Goal: Information Seeking & Learning: Learn about a topic

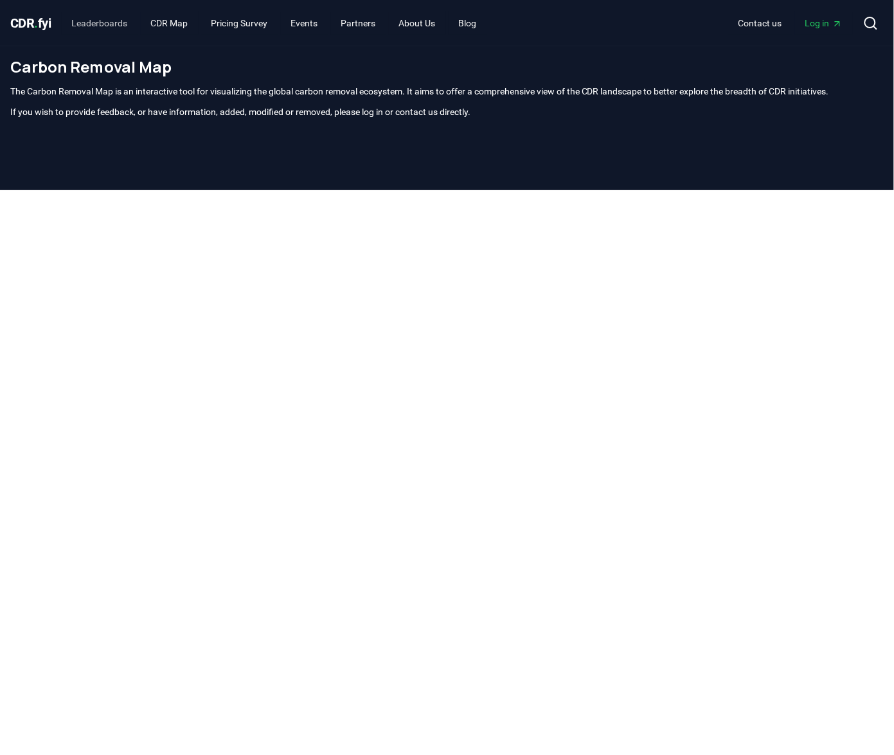
click at [115, 17] on link "Leaderboards" at bounding box center [100, 23] width 76 height 23
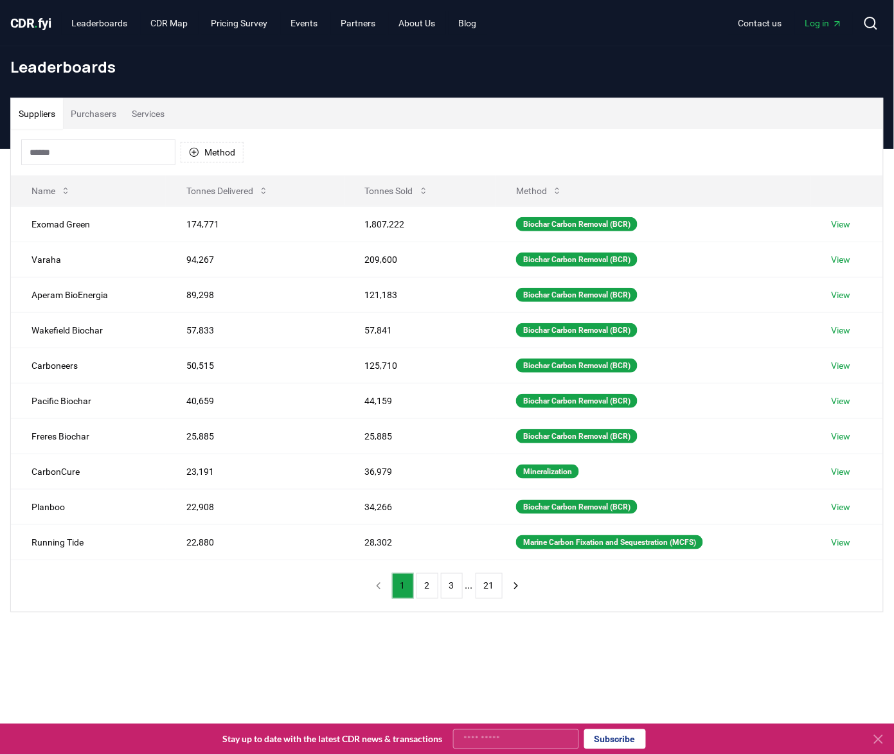
click at [103, 109] on button "Purchasers" at bounding box center [93, 113] width 61 height 31
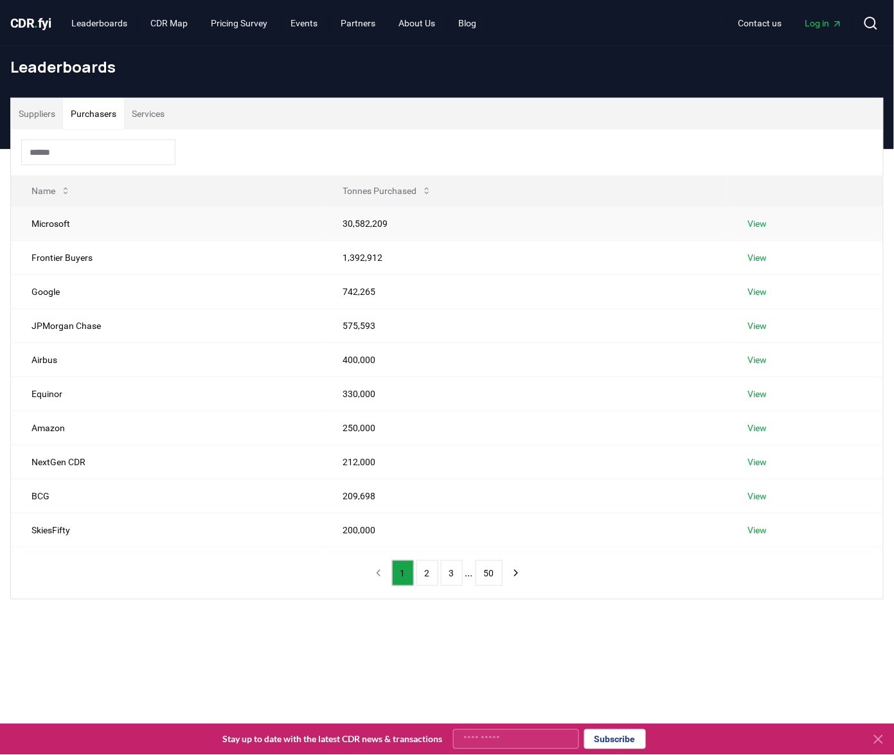
click at [63, 224] on td "Microsoft" at bounding box center [166, 223] width 311 height 34
click at [37, 16] on span "." at bounding box center [37, 22] width 4 height 15
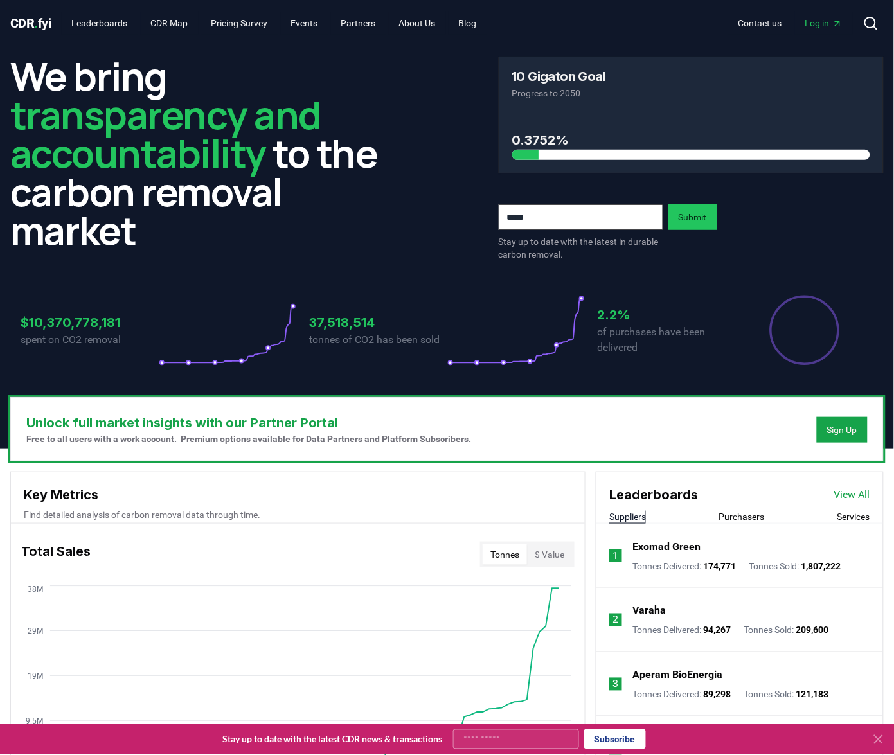
click at [536, 146] on h3 "0.3752%" at bounding box center [691, 139] width 358 height 19
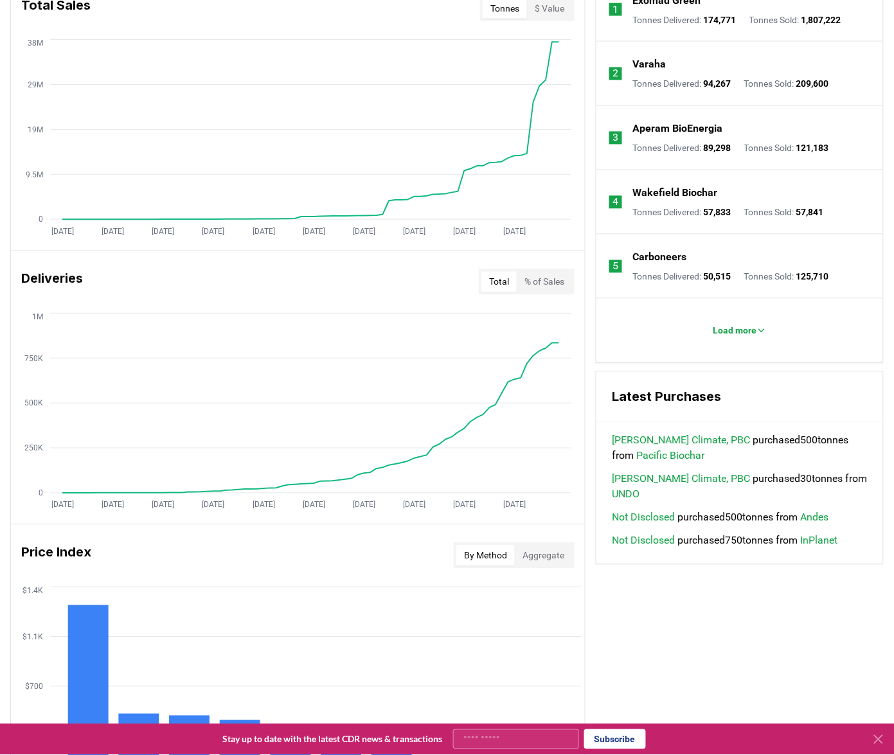
scroll to position [507, 0]
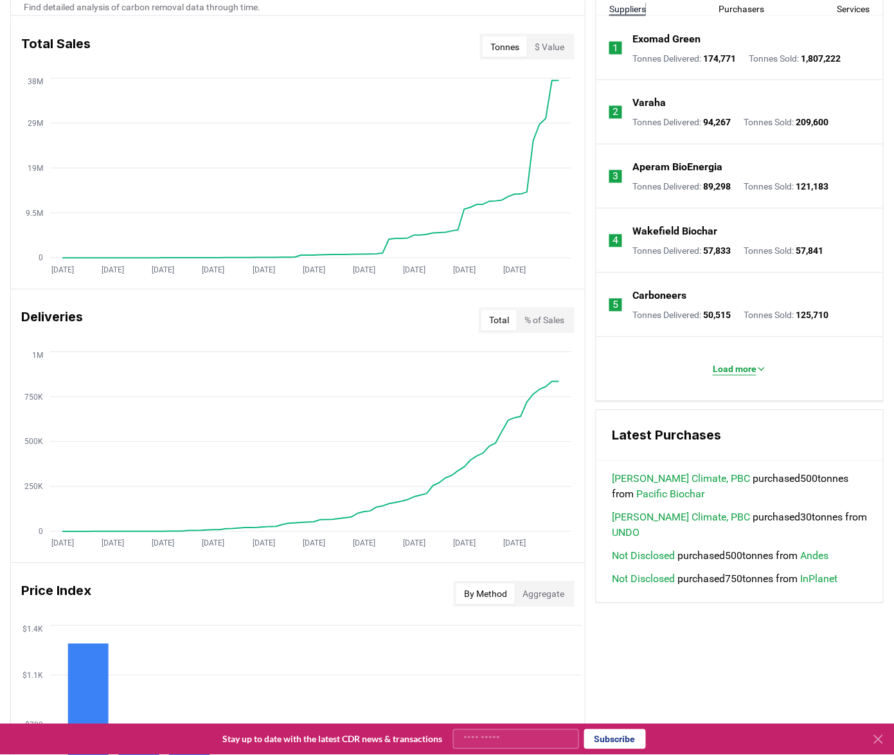
click at [745, 380] on button "Load more" at bounding box center [739, 370] width 75 height 26
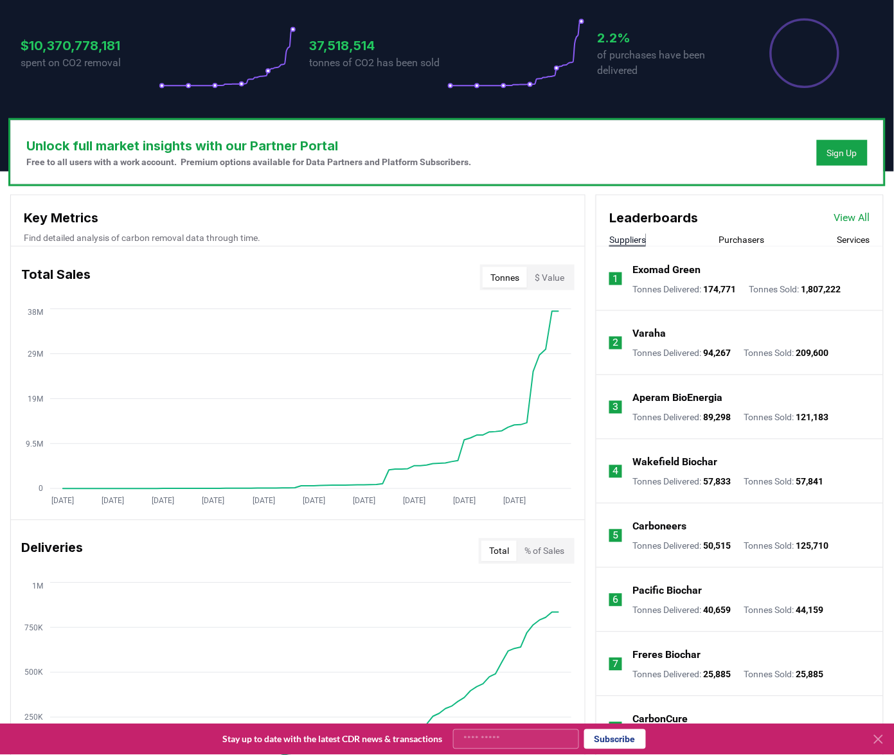
scroll to position [233, 0]
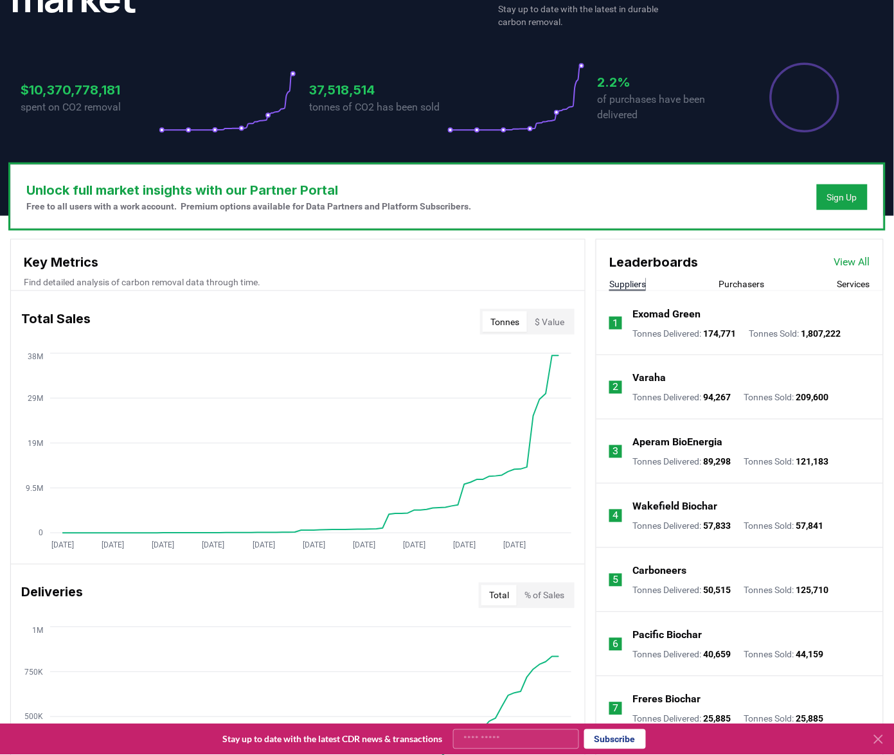
click at [737, 286] on button "Purchasers" at bounding box center [742, 284] width 46 height 13
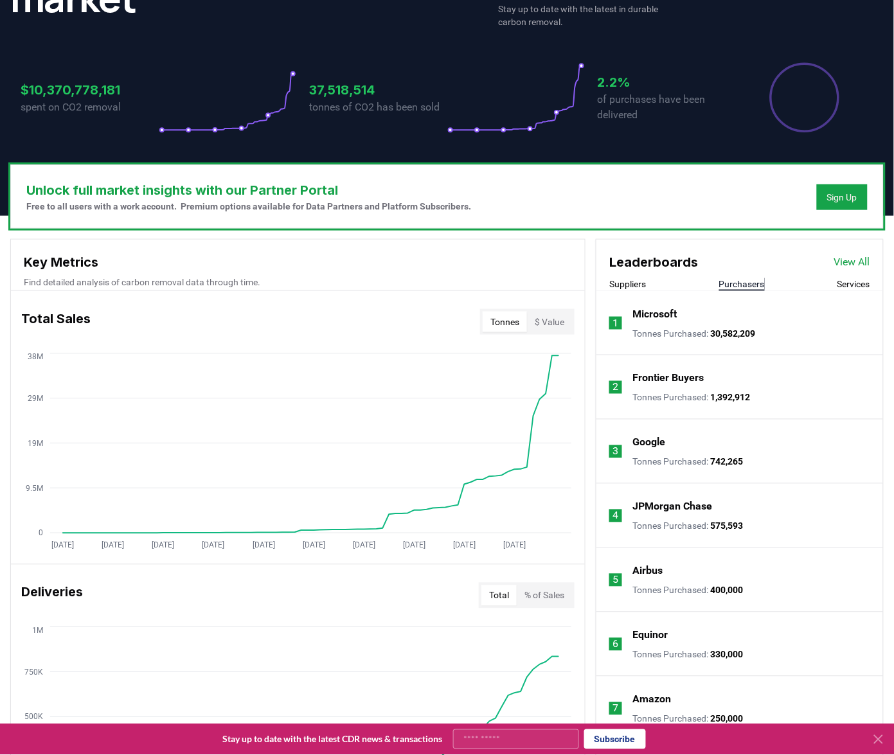
click at [730, 331] on span "30,582,209" at bounding box center [732, 333] width 45 height 10
click at [849, 258] on link "View All" at bounding box center [852, 261] width 36 height 15
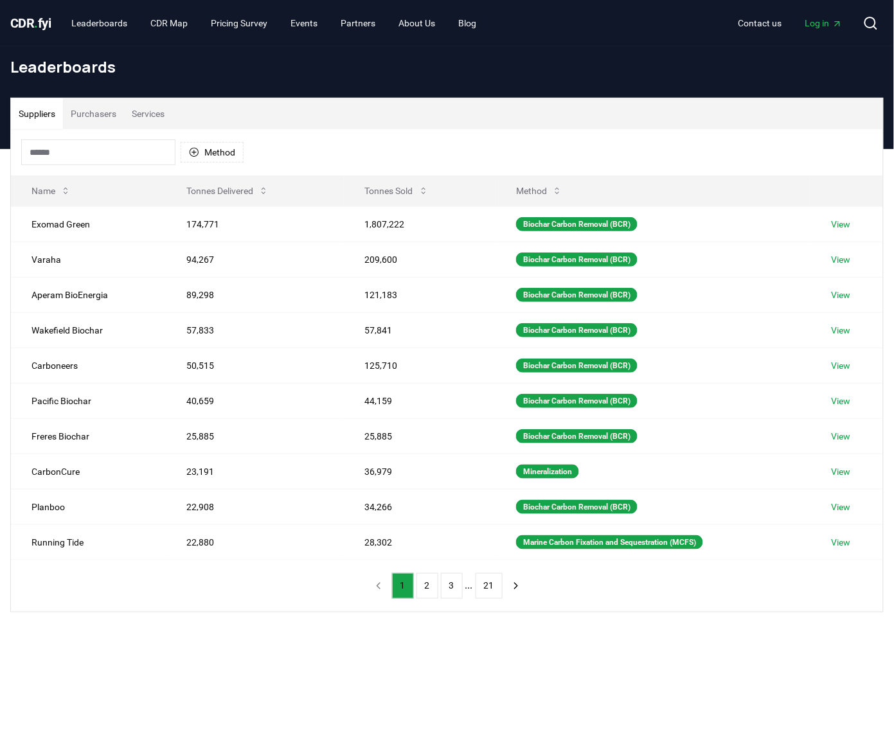
click at [135, 150] on input at bounding box center [98, 152] width 154 height 26
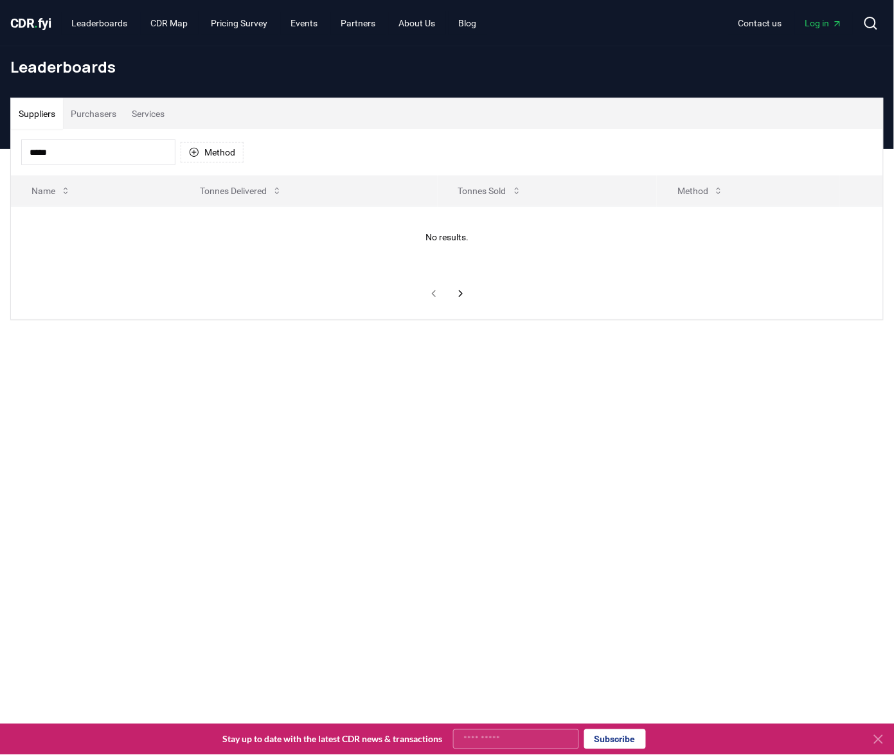
type input "******"
click at [117, 114] on button "Purchasers" at bounding box center [93, 113] width 61 height 31
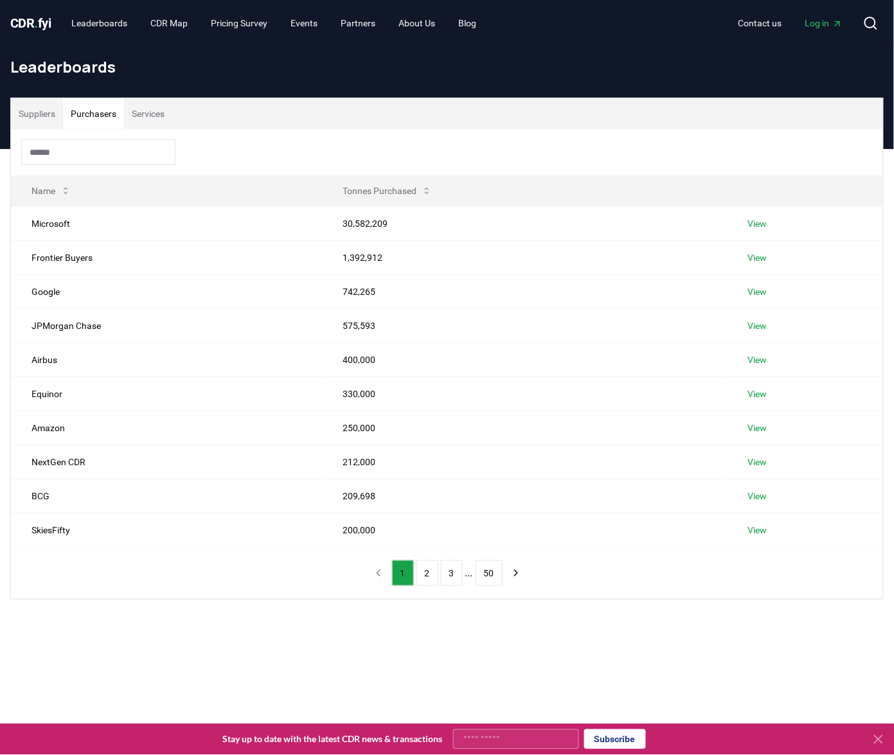
click at [97, 153] on input at bounding box center [98, 152] width 154 height 26
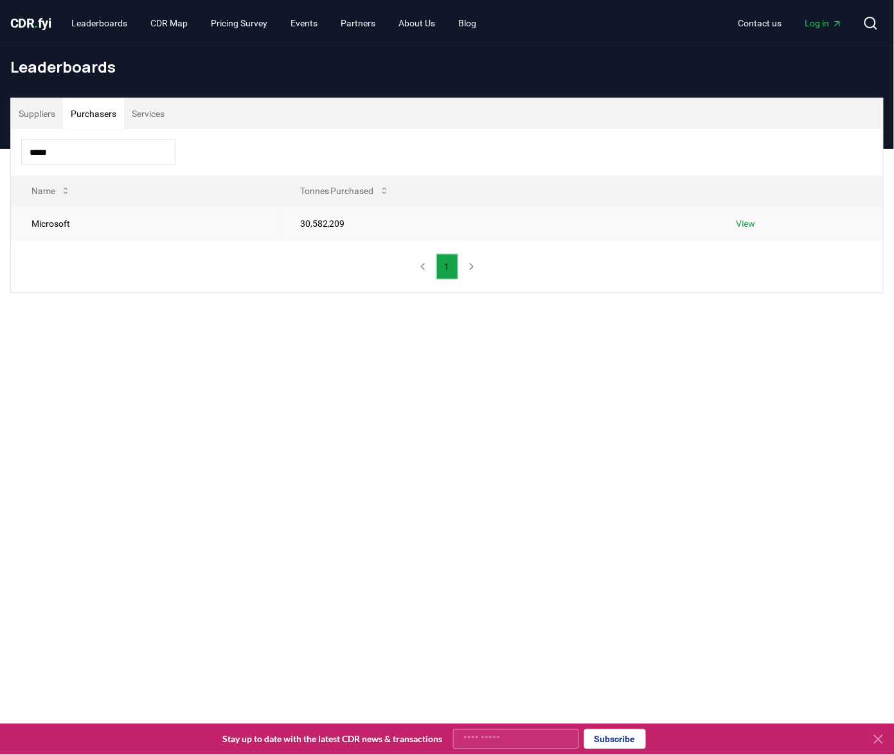
type input "*****"
click at [152, 211] on td "Microsoft" at bounding box center [145, 223] width 269 height 34
click at [739, 223] on link "View" at bounding box center [745, 223] width 19 height 13
